Goal: Check status

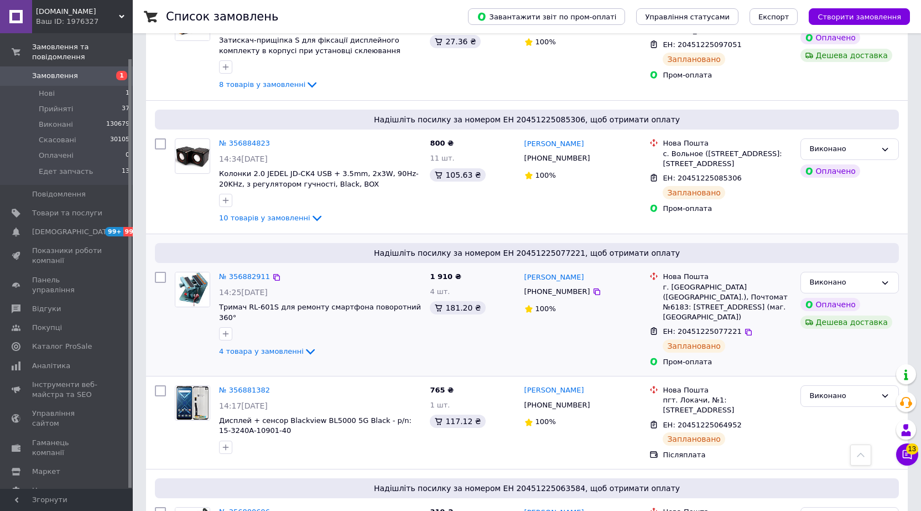
scroll to position [1256, 0]
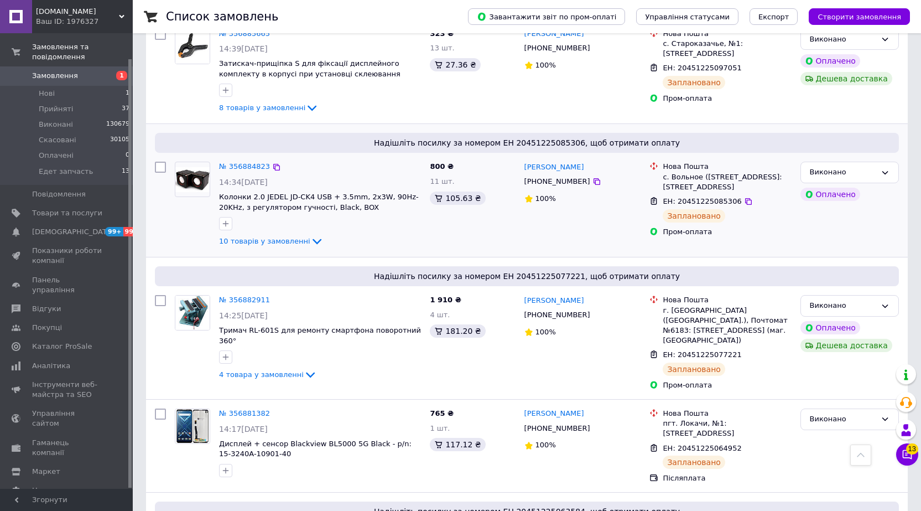
click at [254, 235] on div "10 товарів у замовленні" at bounding box center [320, 241] width 202 height 13
click at [254, 237] on span "10 товарів у замовленні" at bounding box center [264, 241] width 91 height 8
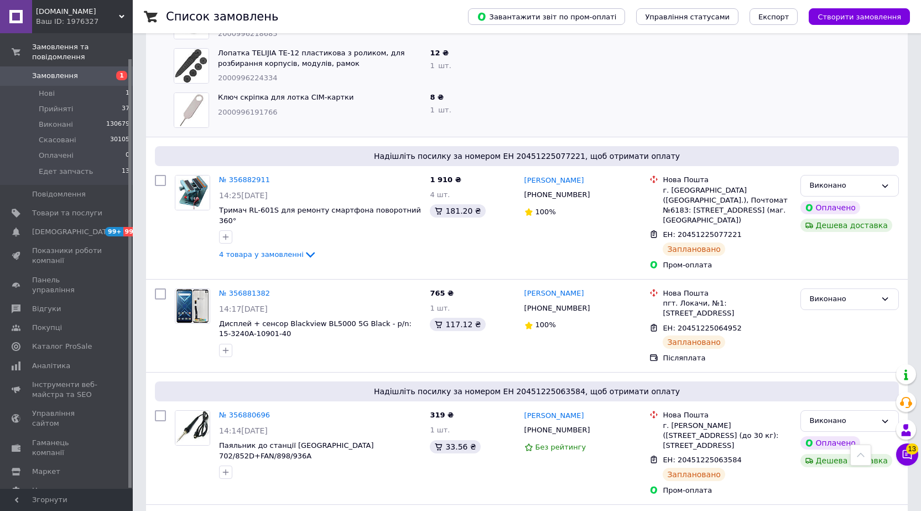
scroll to position [1853, 0]
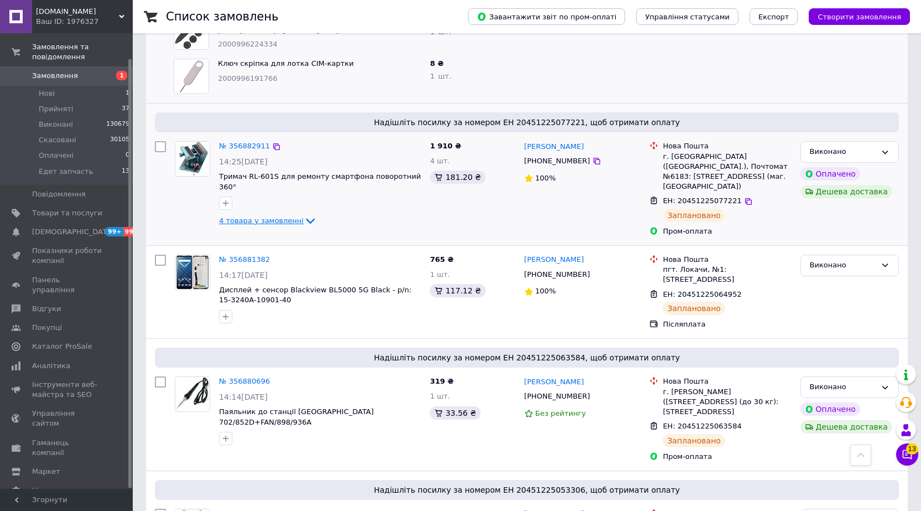
click at [284, 216] on span "4 товара у замовленні" at bounding box center [261, 220] width 85 height 8
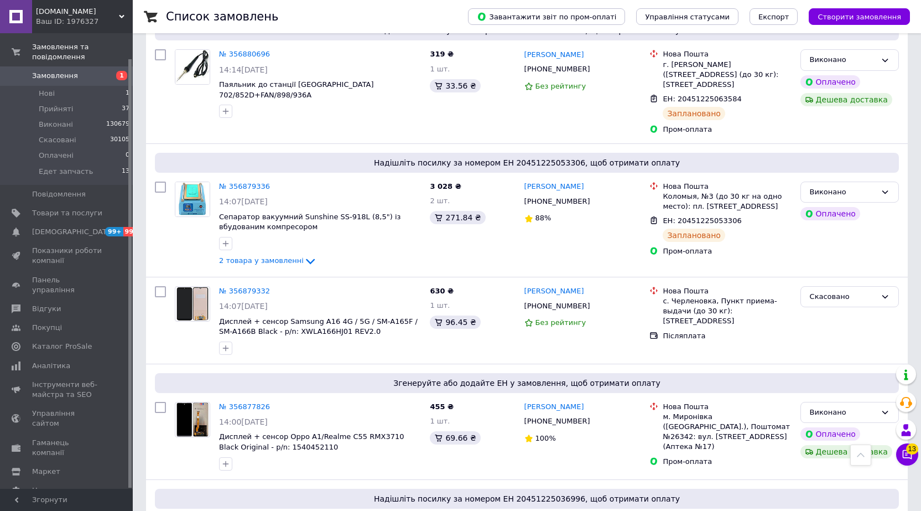
scroll to position [2571, 0]
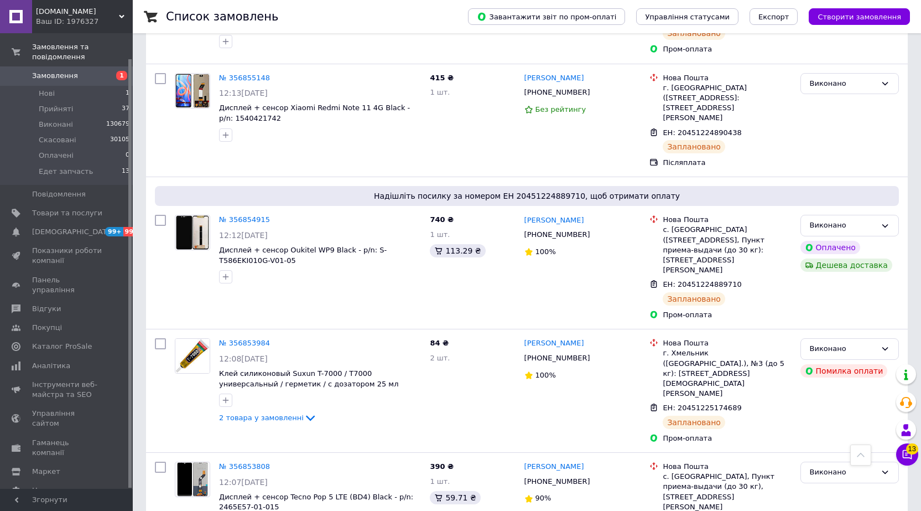
scroll to position [1836, 0]
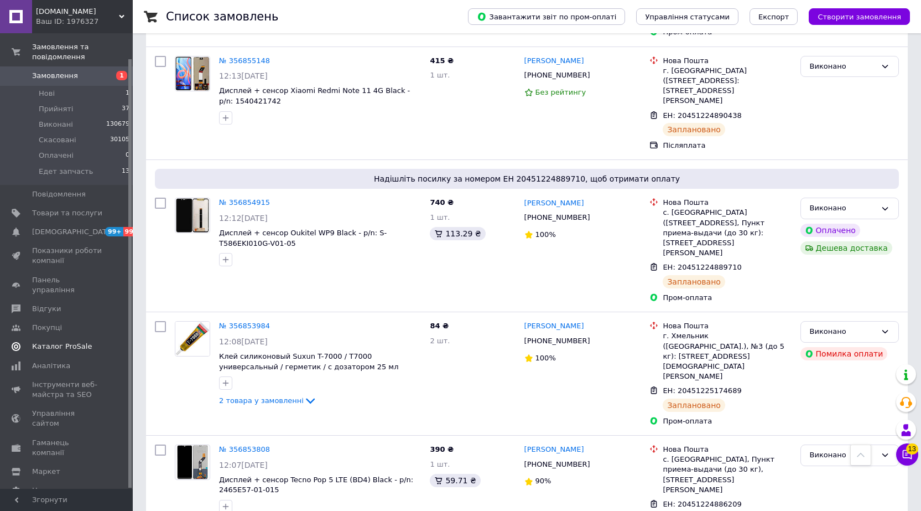
click at [64, 341] on span "Каталог ProSale" at bounding box center [62, 346] width 60 height 10
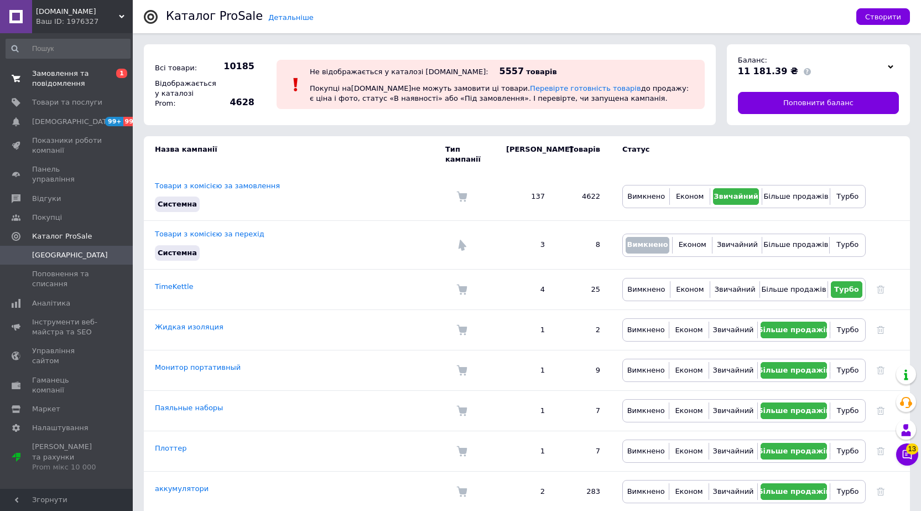
click at [75, 76] on span "Замовлення та повідомлення" at bounding box center [67, 79] width 70 height 20
